Goal: Transaction & Acquisition: Purchase product/service

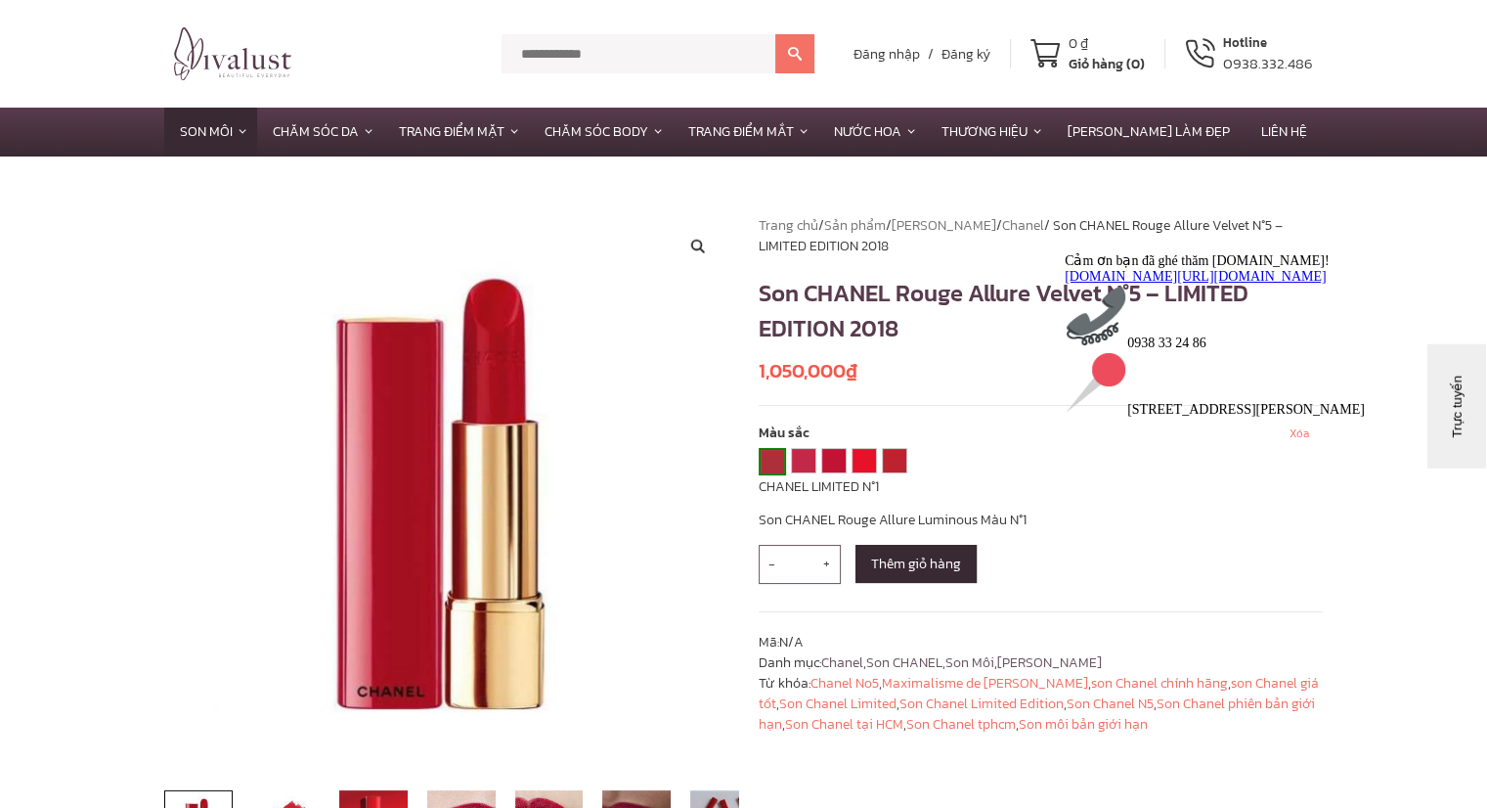
click at [59, 345] on section "**********" at bounding box center [743, 549] width 1487 height 787
click at [794, 462] on link "CHANEL LIMITED N°2" at bounding box center [803, 460] width 23 height 23
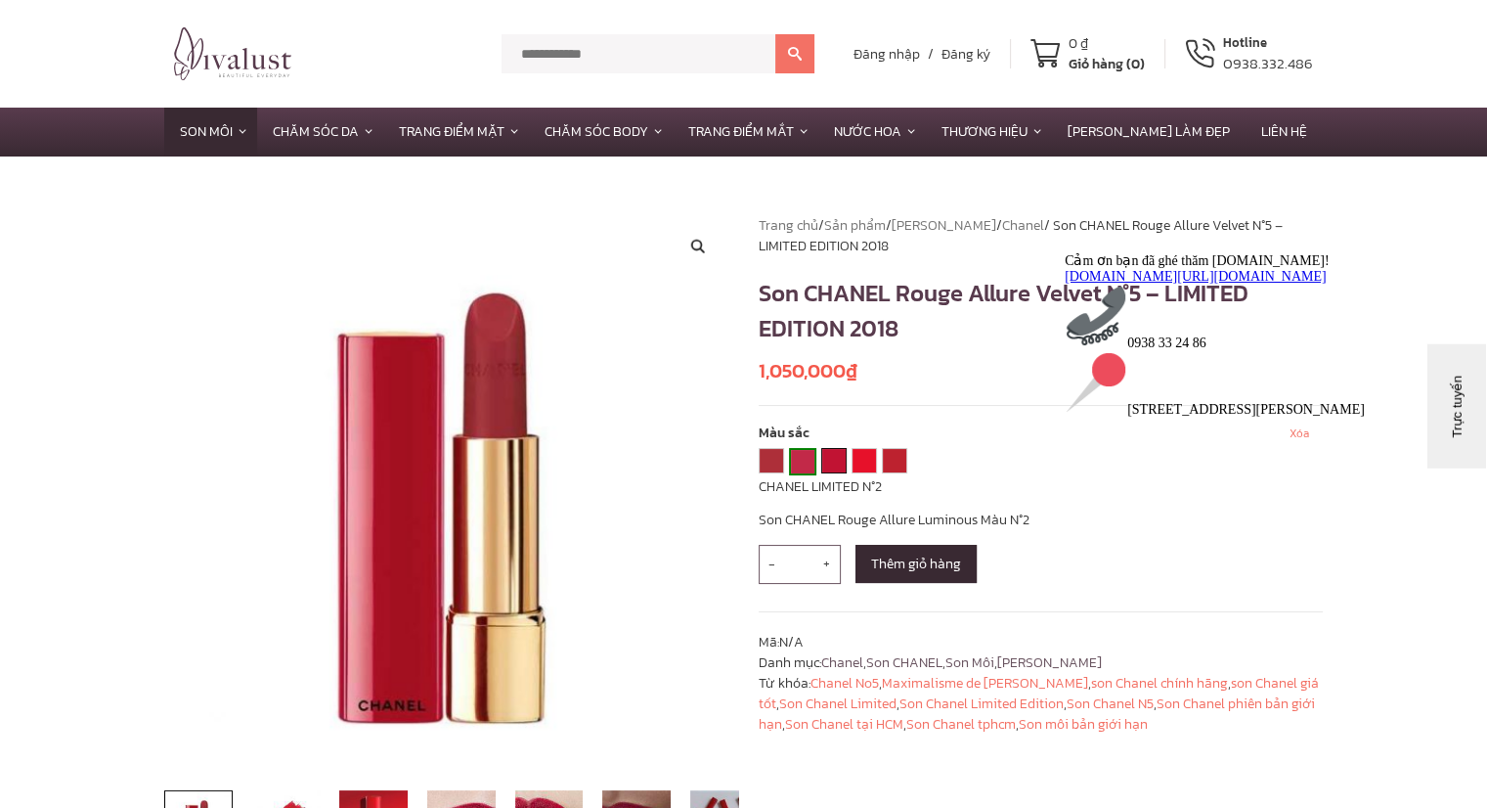
click at [824, 465] on link "CHANEL LIMITED N°3" at bounding box center [833, 460] width 23 height 23
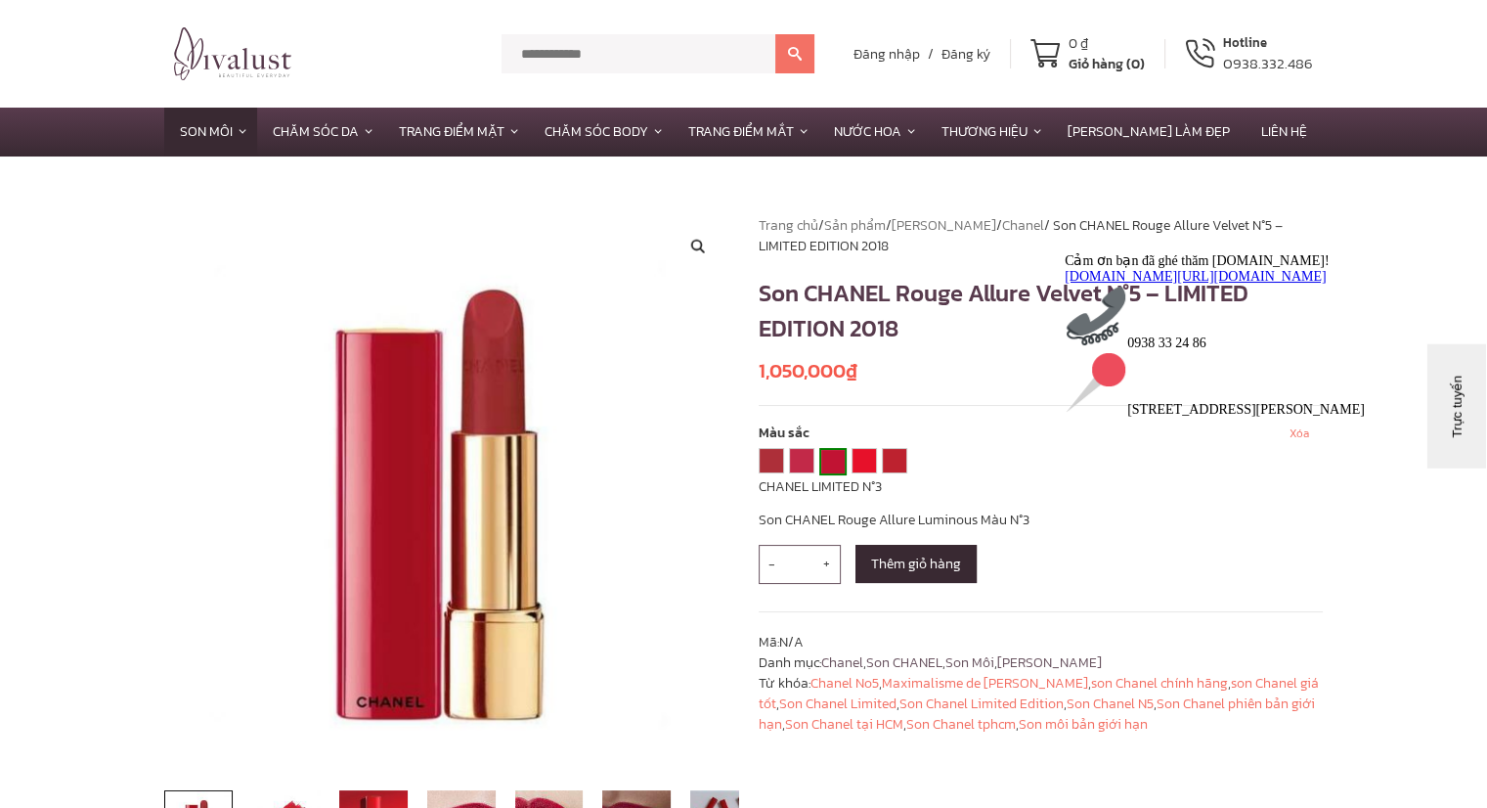
scroll to position [587, 0]
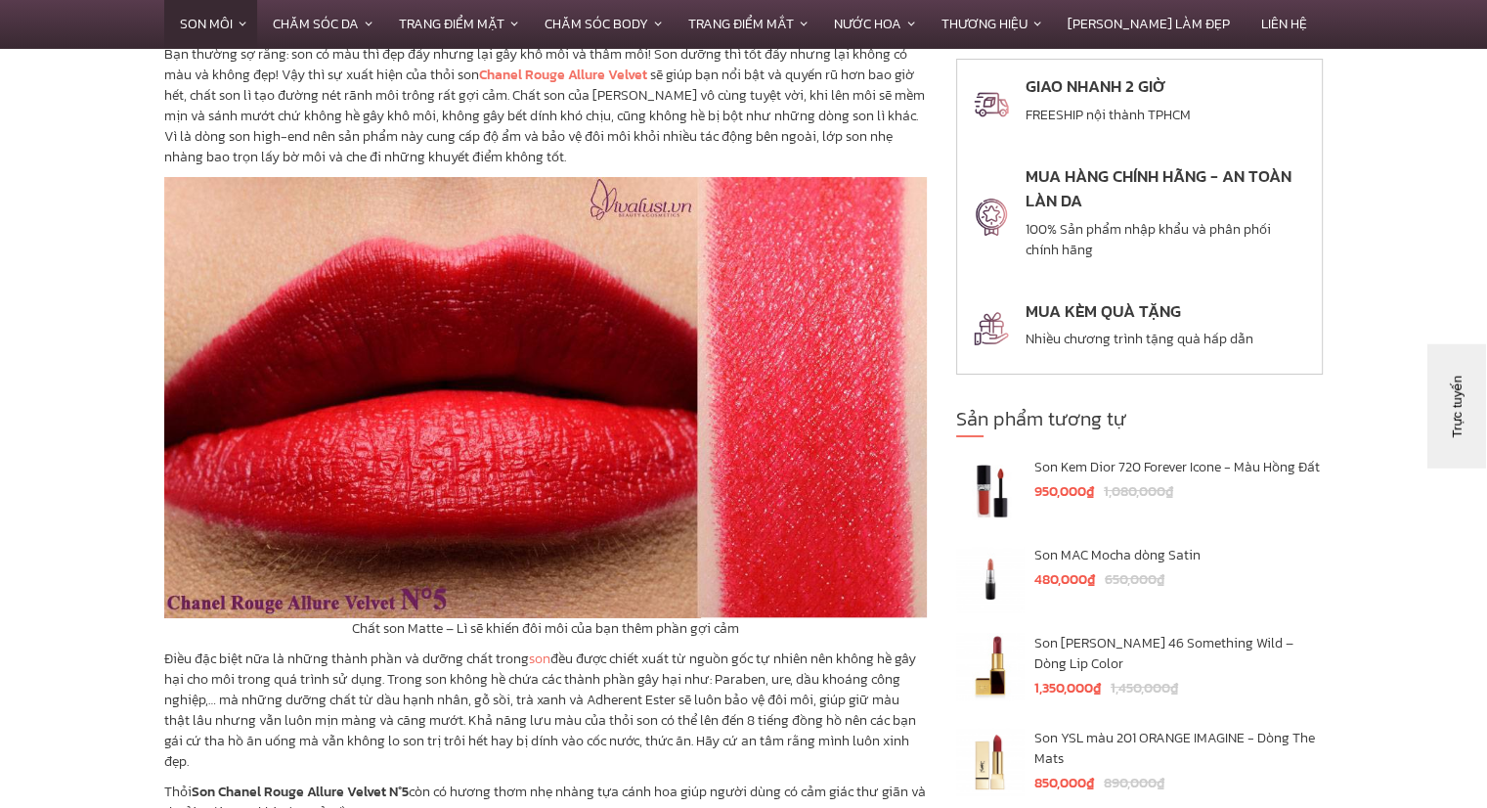
scroll to position [7235, 0]
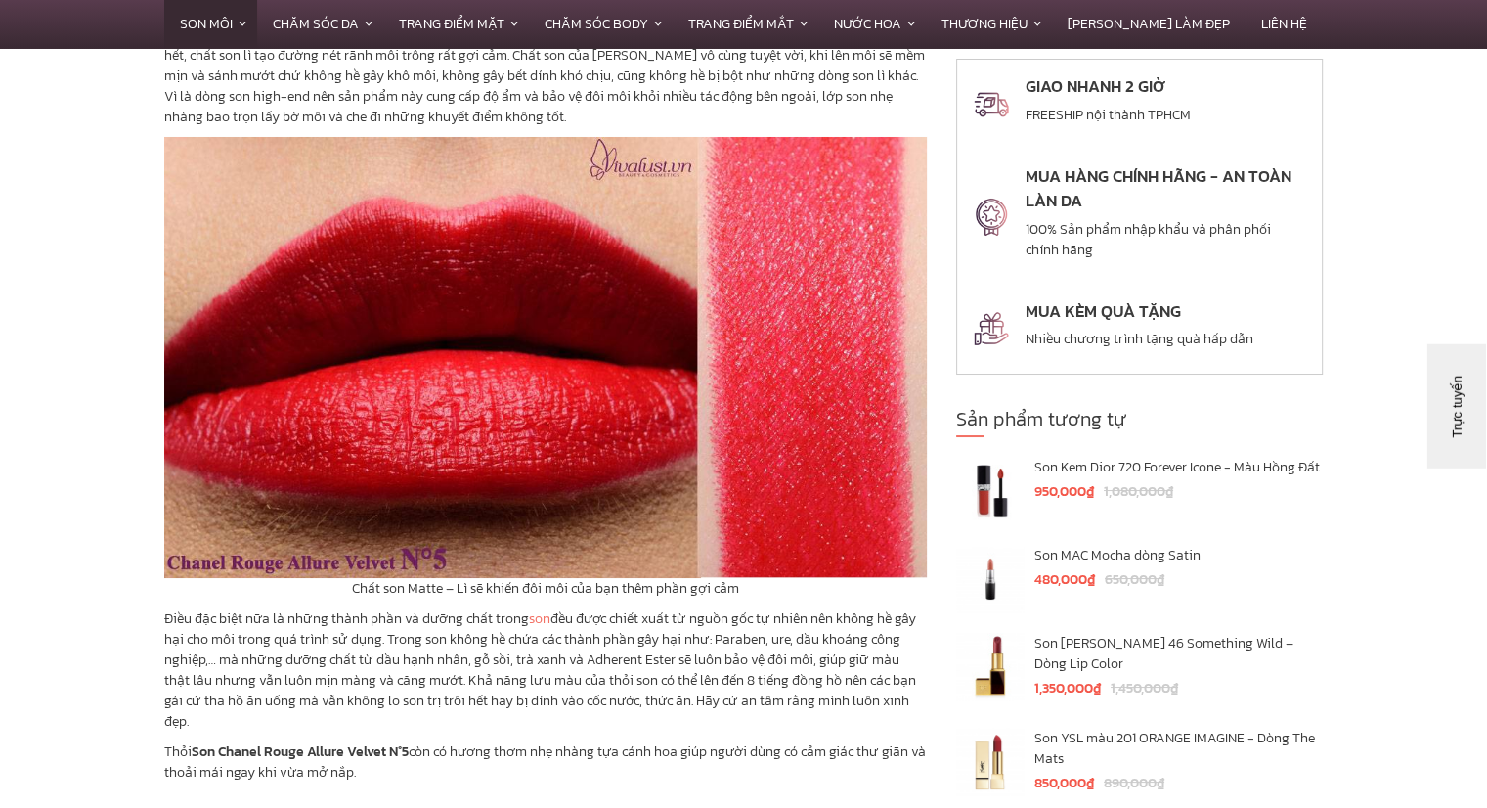
drag, startPoint x: 0, startPoint y: 363, endPoint x: 22, endPoint y: 341, distance: 30.4
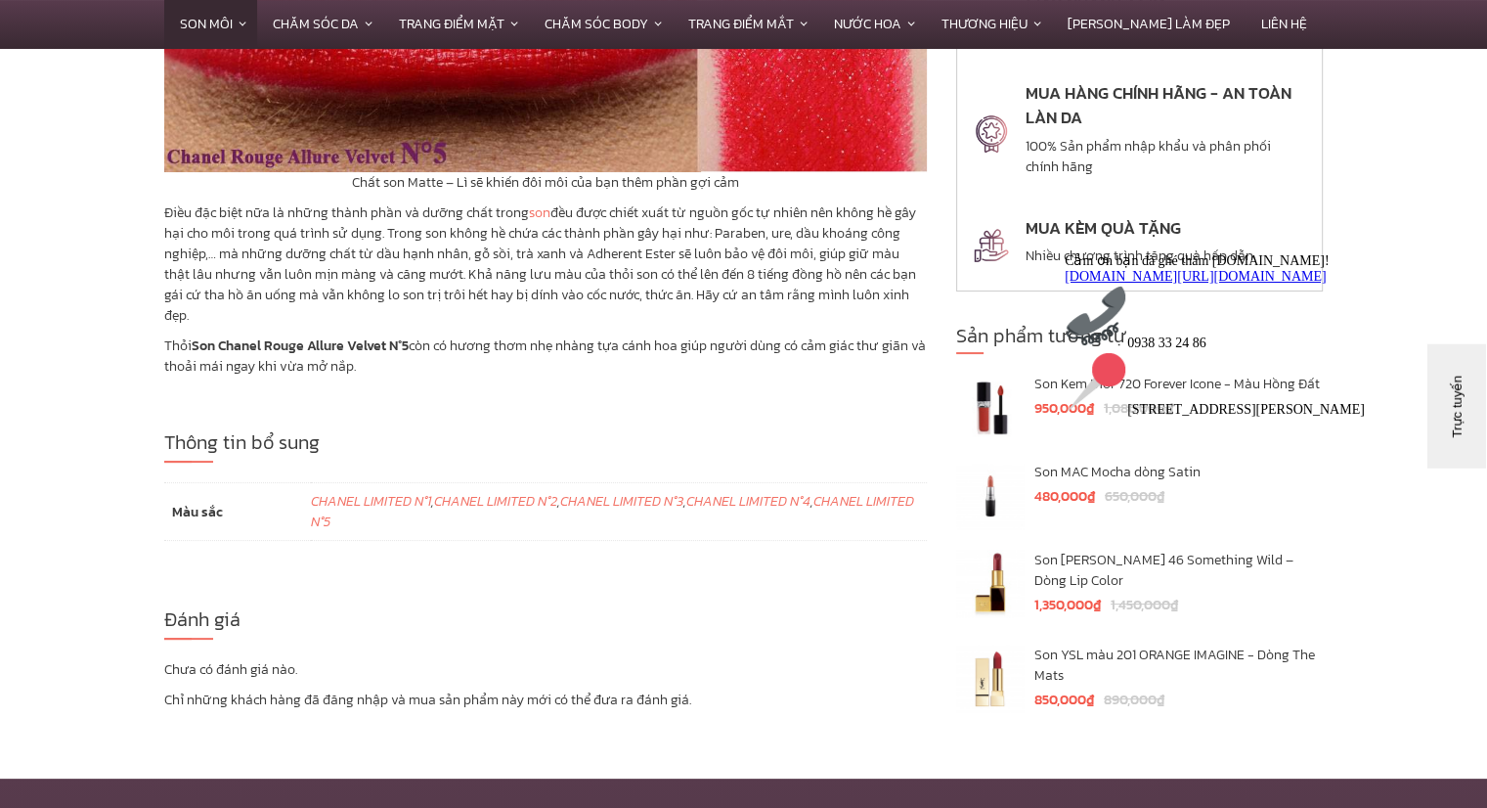
scroll to position [7502, 0]
